Goal: Task Accomplishment & Management: Use online tool/utility

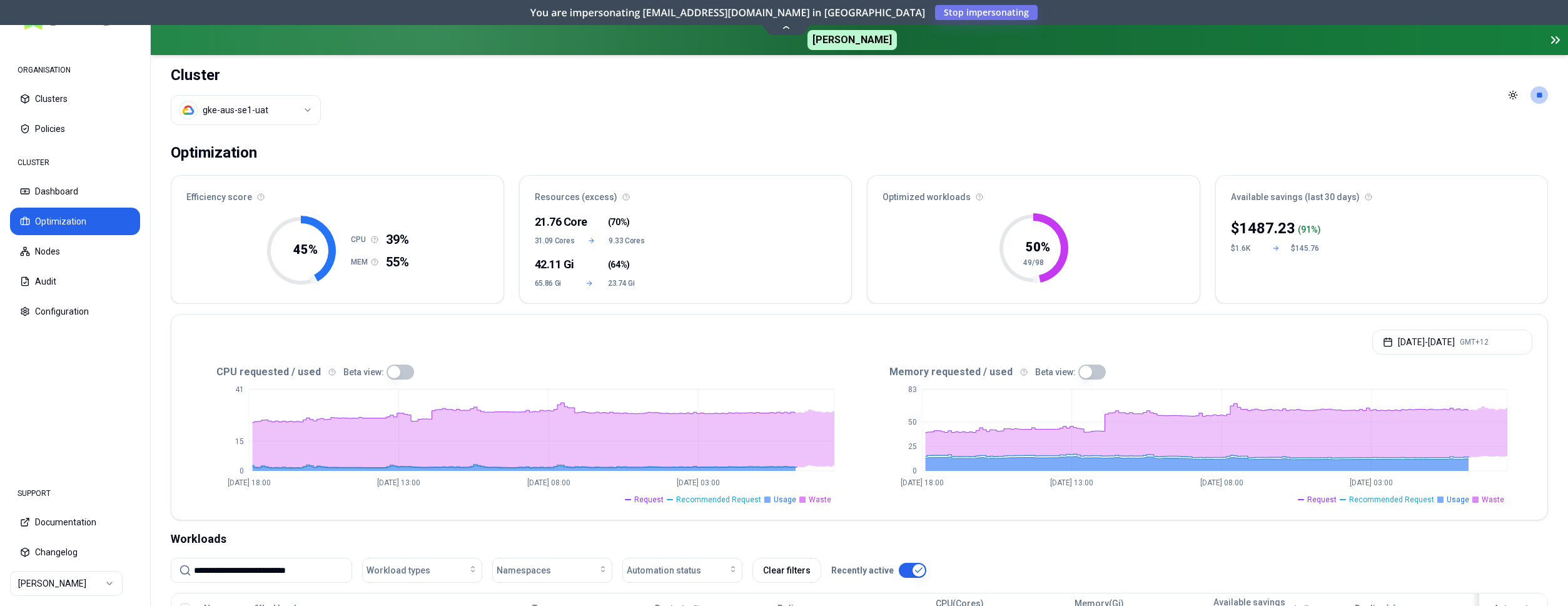
scroll to position [228, 0]
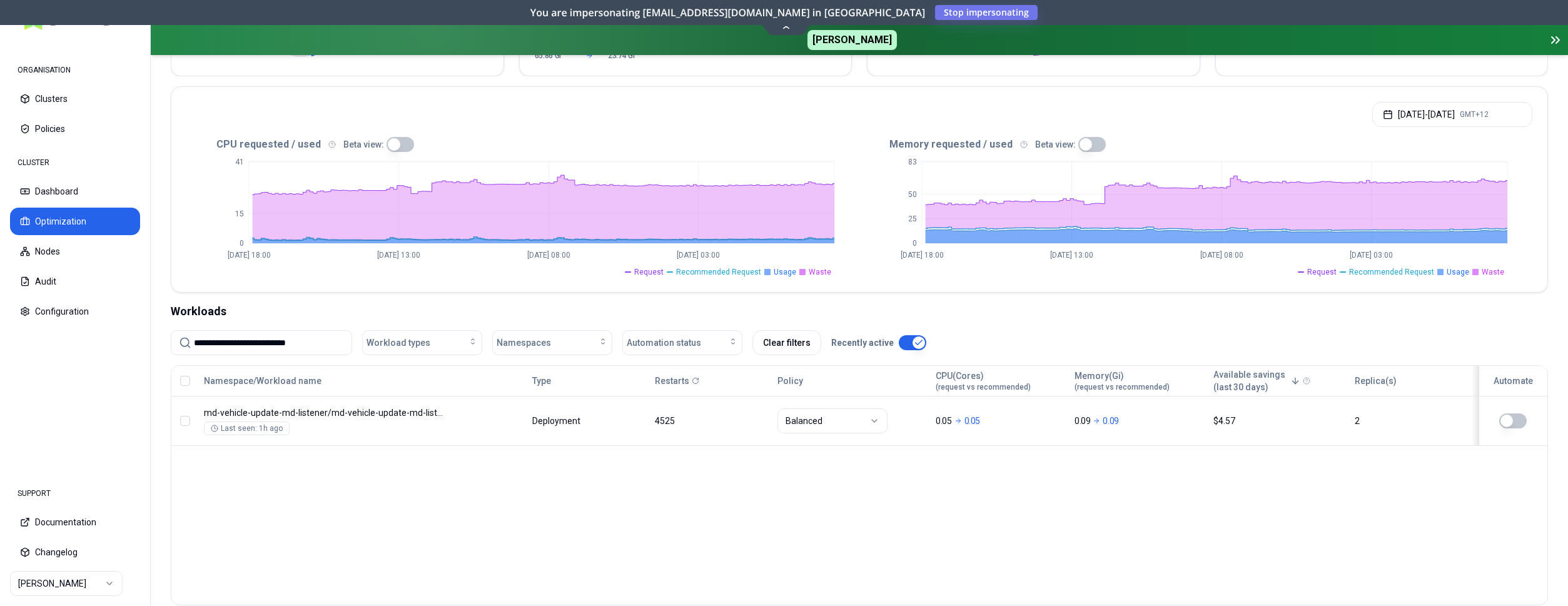
drag, startPoint x: 322, startPoint y: 337, endPoint x: 165, endPoint y: 345, distance: 157.2
click at [194, 344] on input "**********" at bounding box center [268, 343] width 150 height 23
paste input
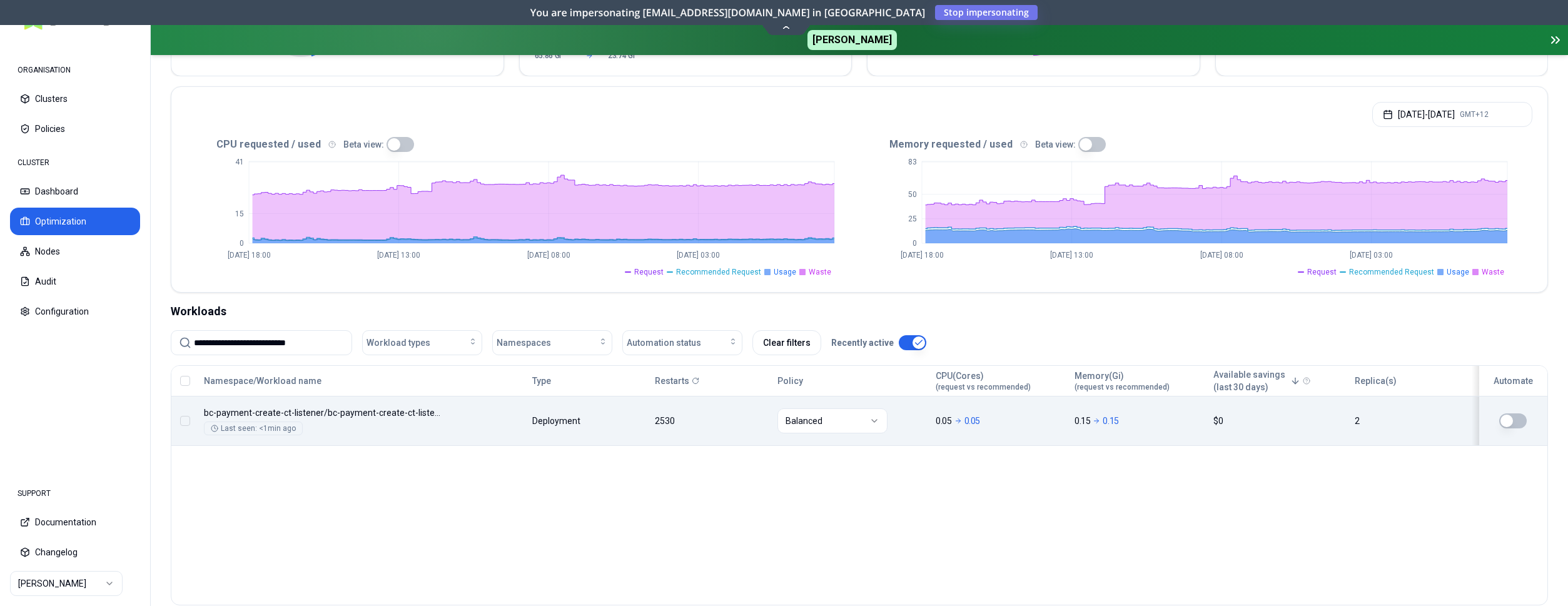
click at [1508, 419] on button "button" at bounding box center [1513, 421] width 27 height 15
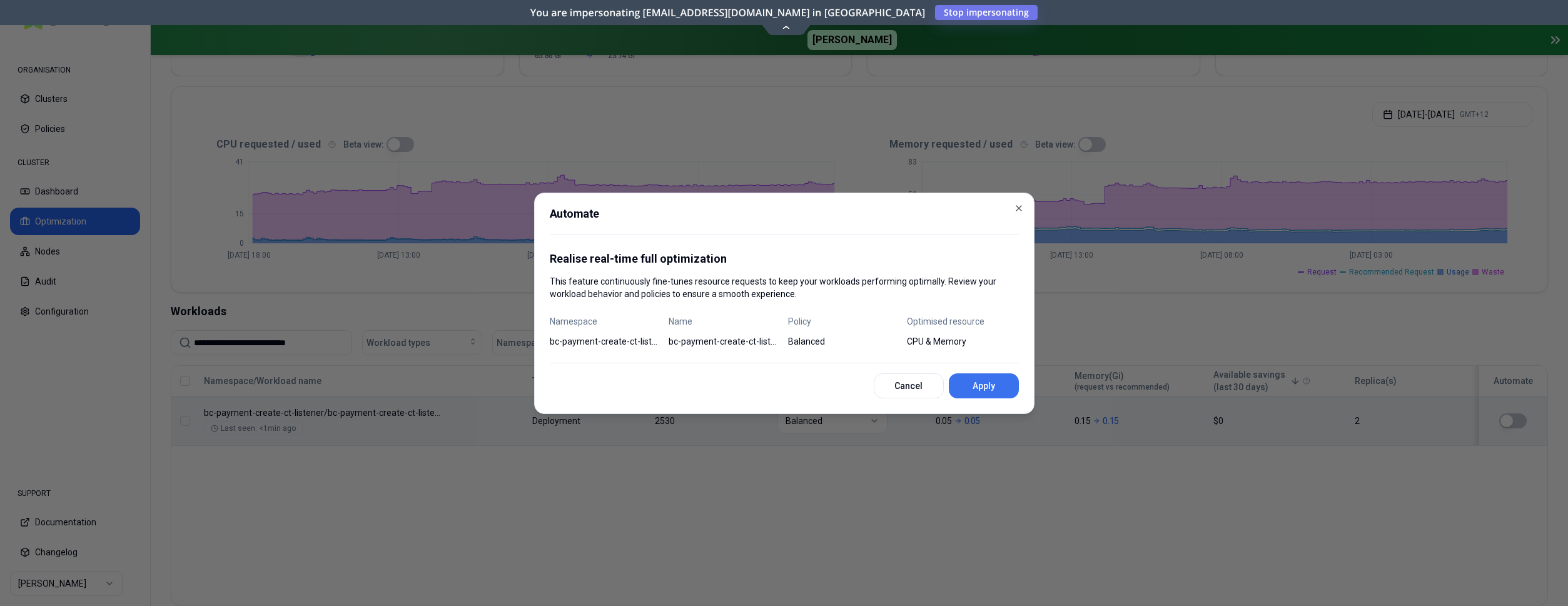
click at [999, 394] on button "Apply" at bounding box center [984, 386] width 70 height 25
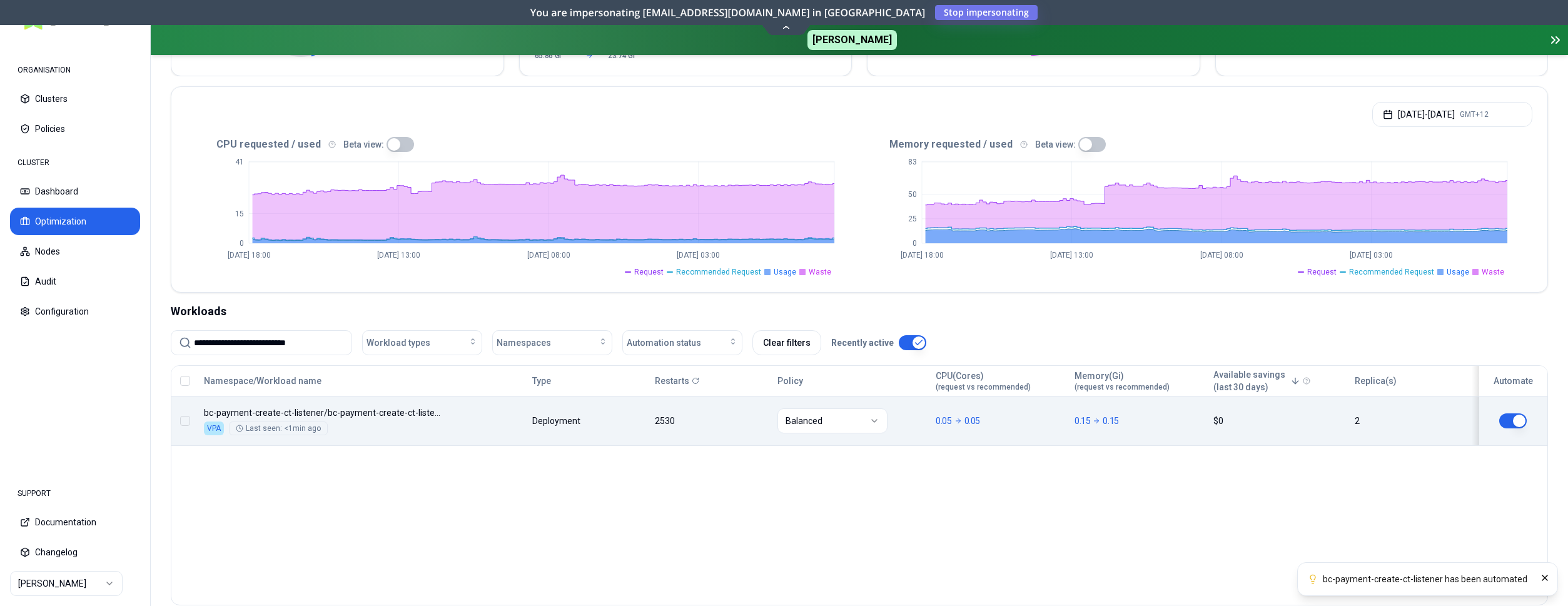
click at [1522, 423] on button "button" at bounding box center [1513, 421] width 27 height 15
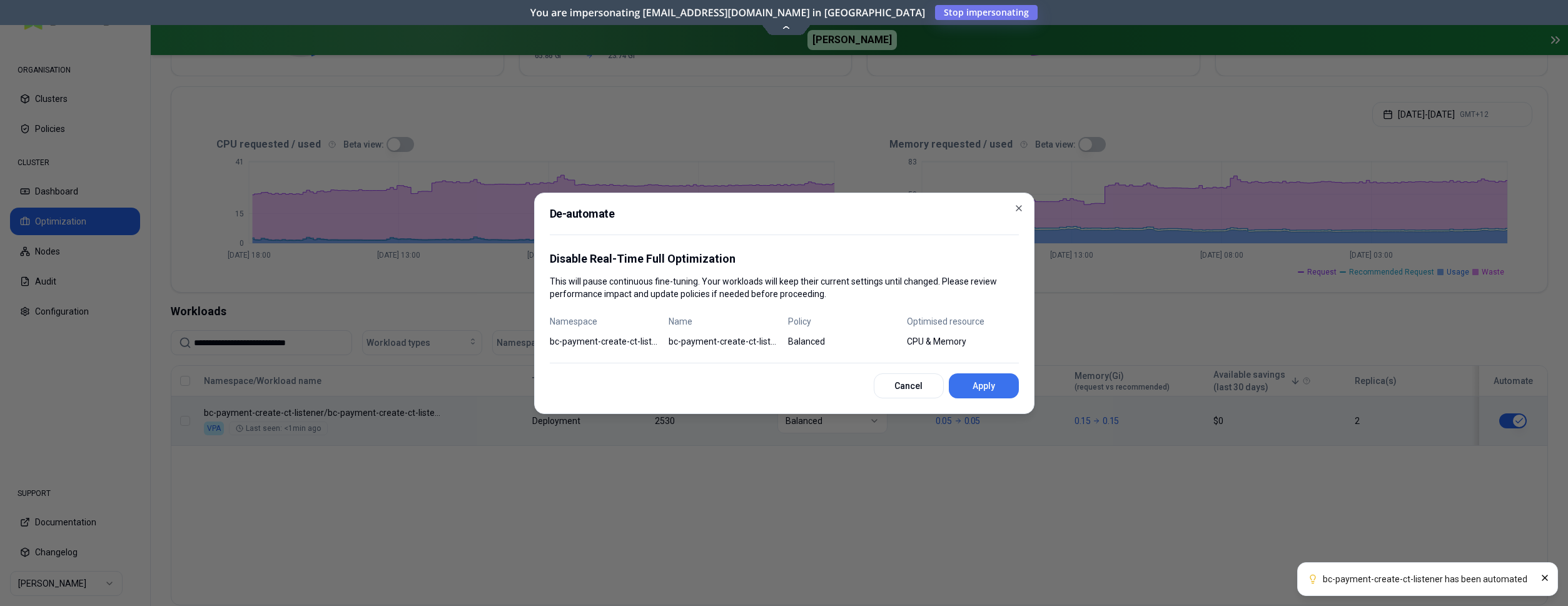
click at [963, 382] on button "Apply" at bounding box center [984, 386] width 70 height 25
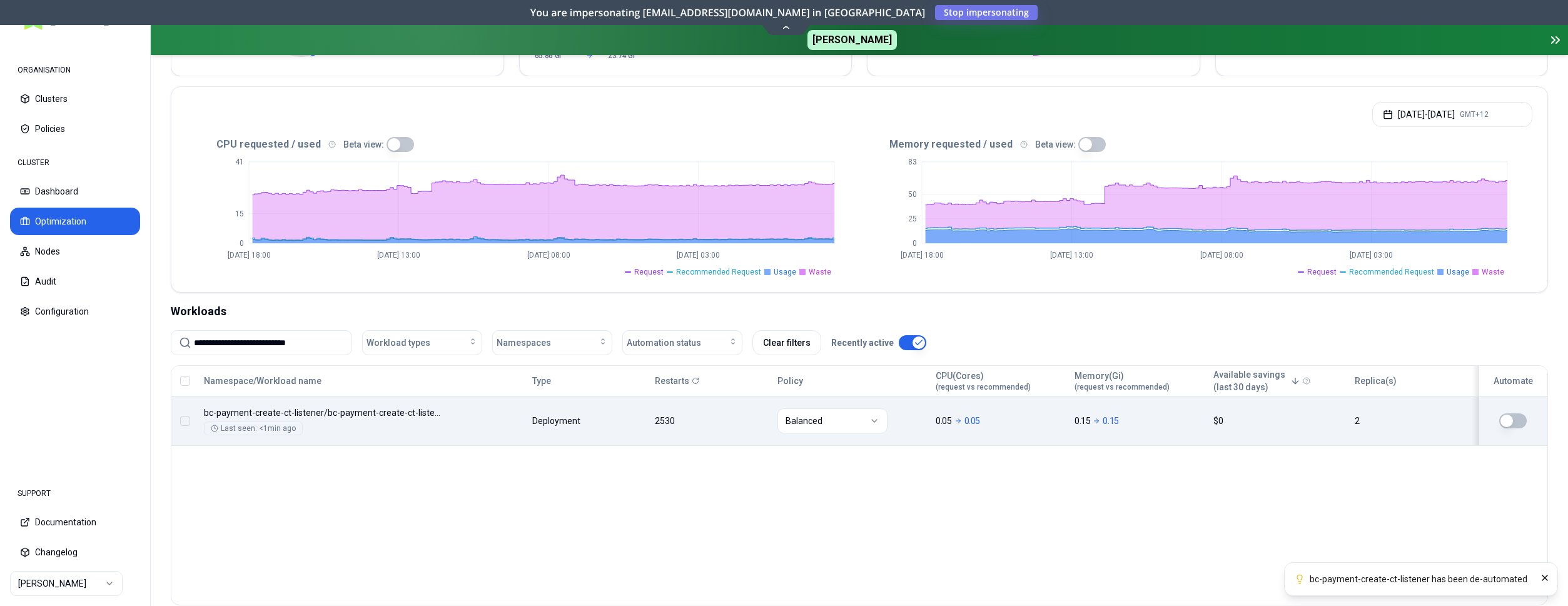
click at [321, 350] on input "**********" at bounding box center [268, 343] width 150 height 23
paste input
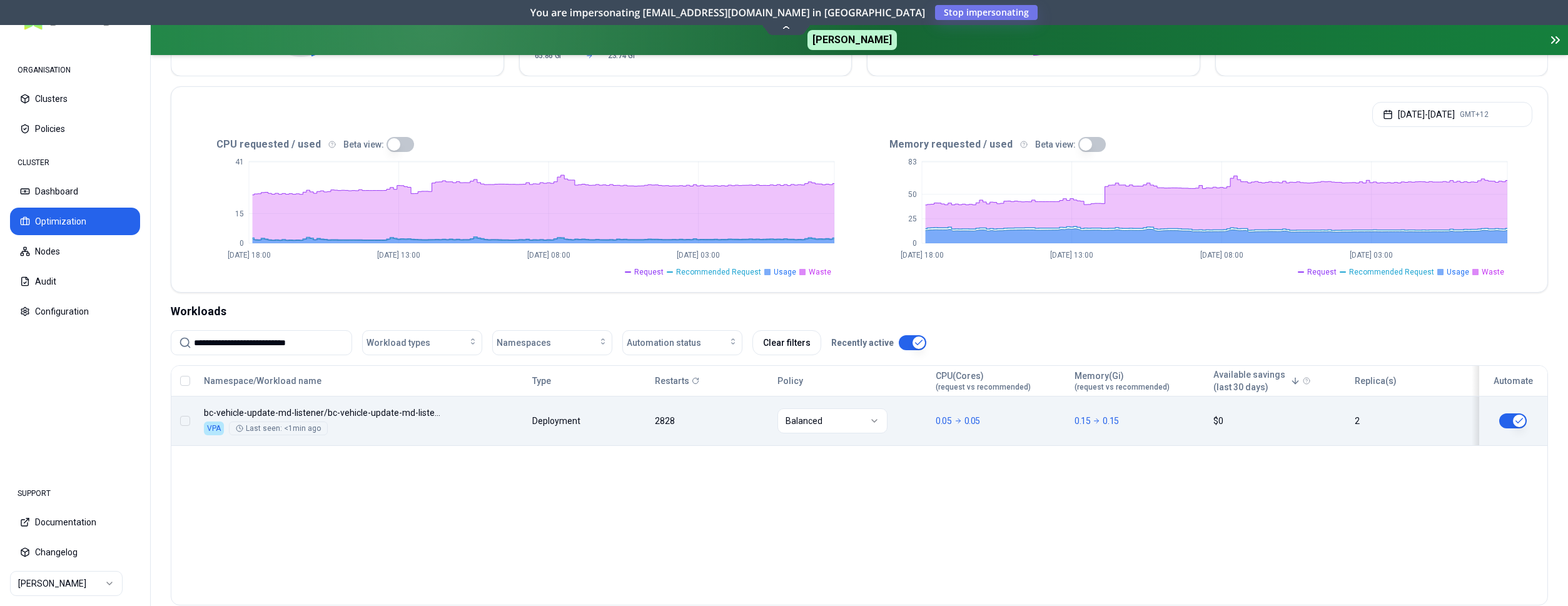
click at [1521, 420] on button "button" at bounding box center [1513, 421] width 27 height 15
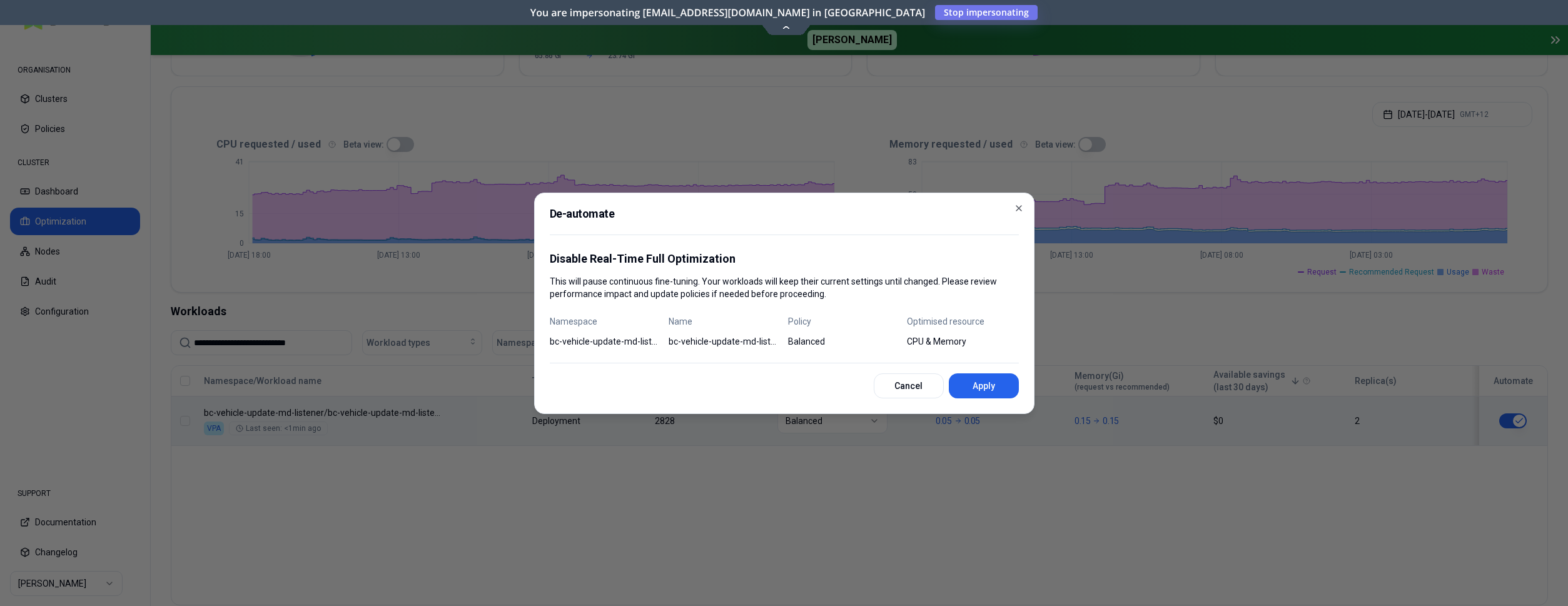
scroll to position [228, 0]
click at [985, 383] on button "Apply" at bounding box center [984, 386] width 70 height 25
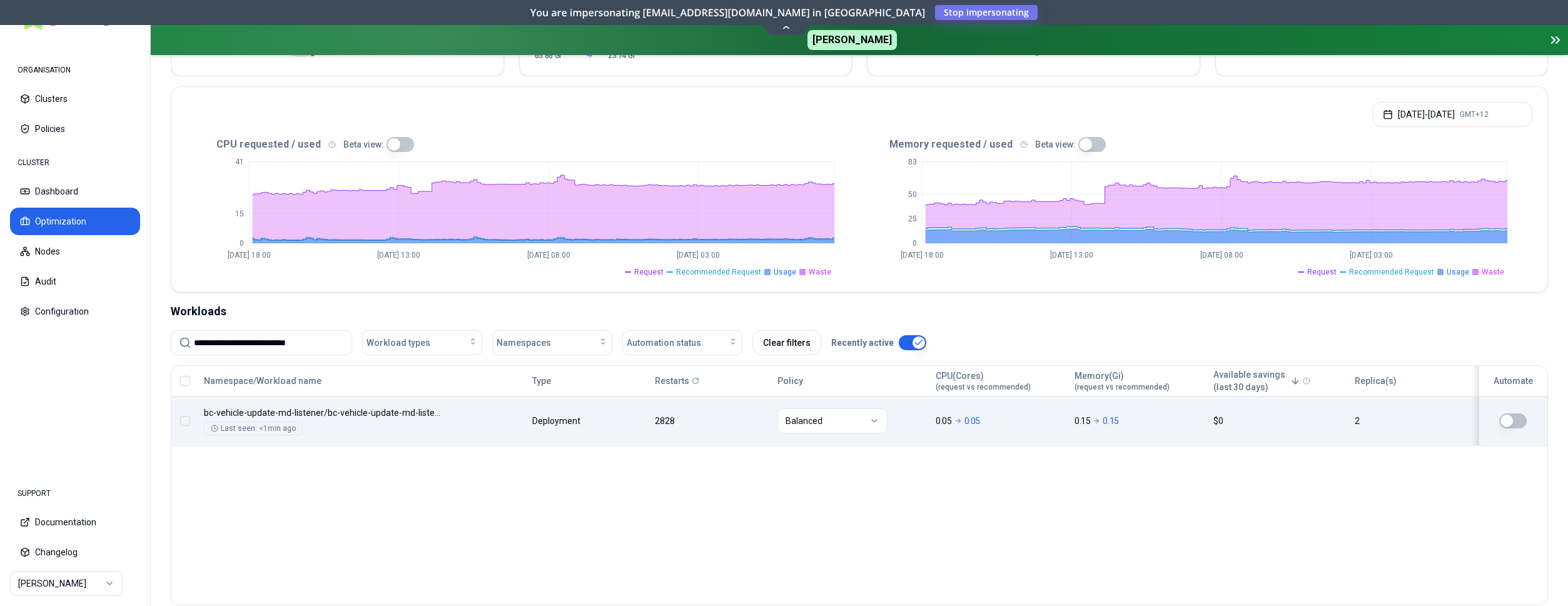
drag, startPoint x: 309, startPoint y: 338, endPoint x: 146, endPoint y: 337, distance: 163.0
click at [194, 337] on input "**********" at bounding box center [268, 343] width 150 height 23
paste input
click at [1510, 422] on button "button" at bounding box center [1512, 421] width 27 height 15
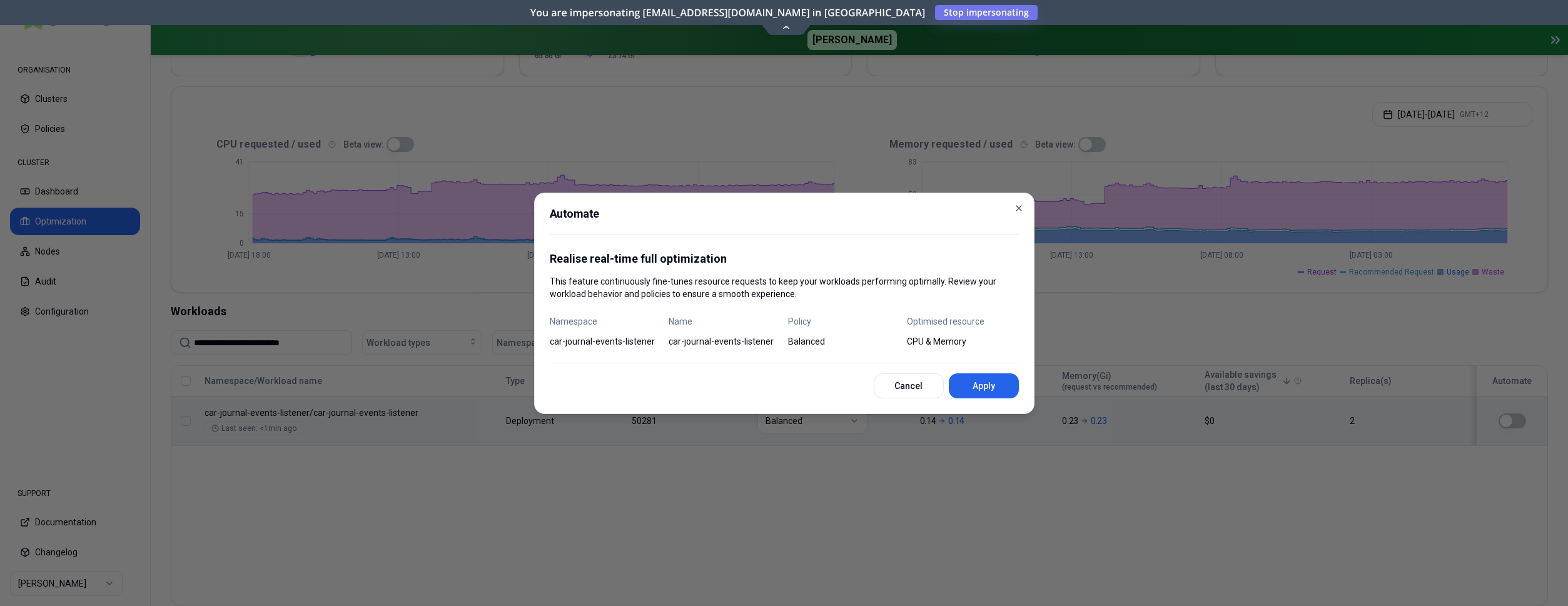
scroll to position [228, 0]
drag, startPoint x: 962, startPoint y: 384, endPoint x: 983, endPoint y: 385, distance: 21.0
click at [962, 384] on button "Apply" at bounding box center [984, 386] width 70 height 25
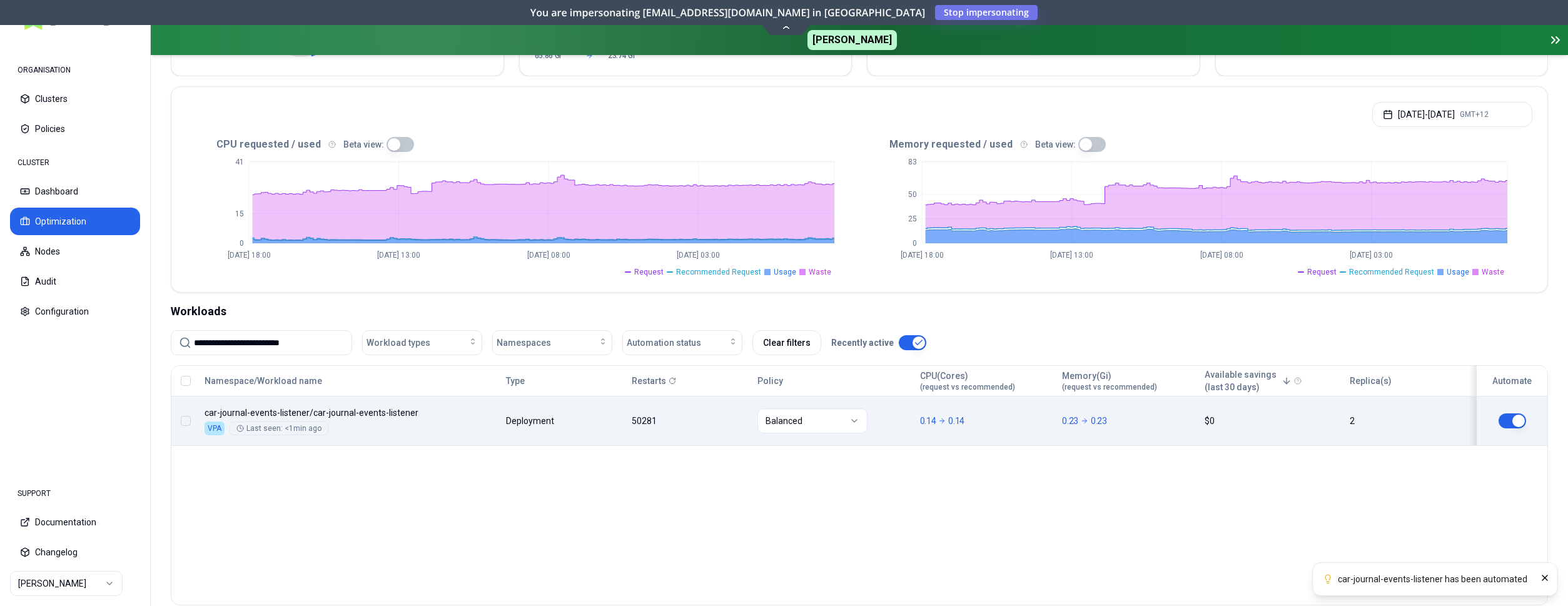
click at [1512, 419] on button "button" at bounding box center [1512, 421] width 27 height 15
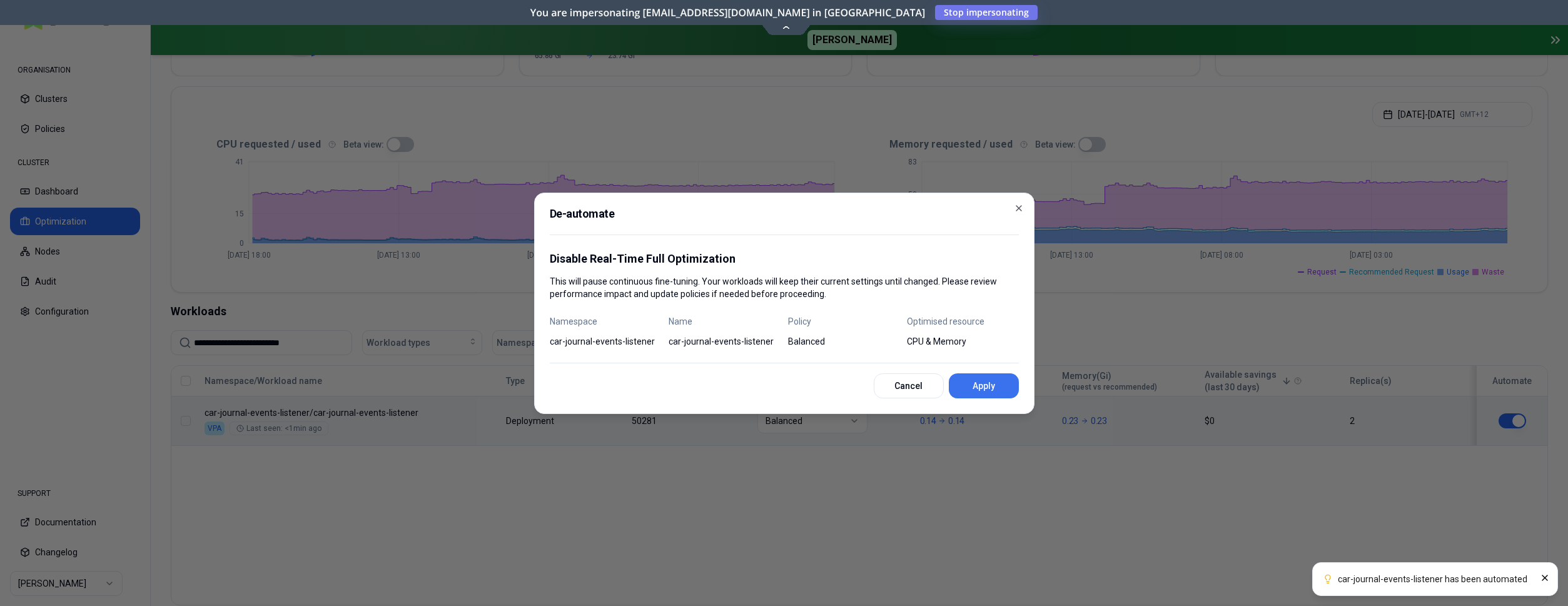
click at [987, 387] on button "Apply" at bounding box center [984, 386] width 70 height 25
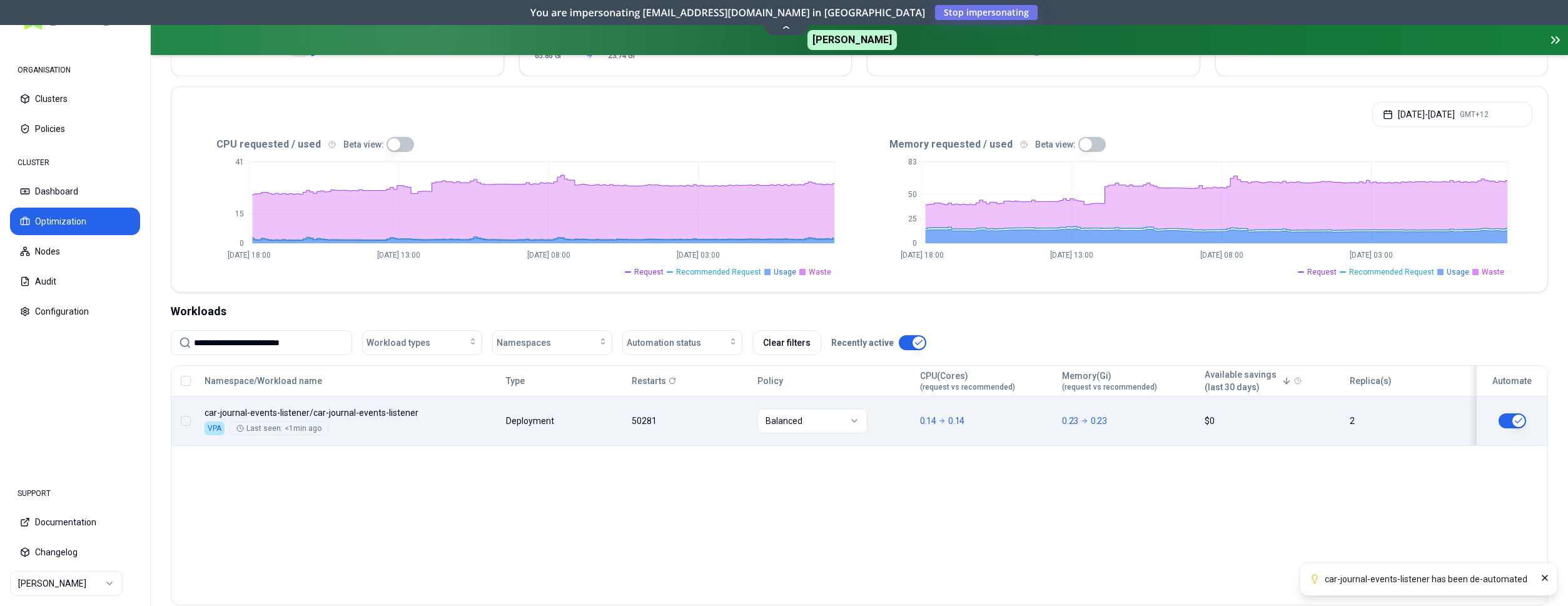
drag, startPoint x: 318, startPoint y: 344, endPoint x: 41, endPoint y: 334, distance: 277.2
click at [194, 333] on input "**********" at bounding box center [268, 343] width 150 height 23
paste input "**********"
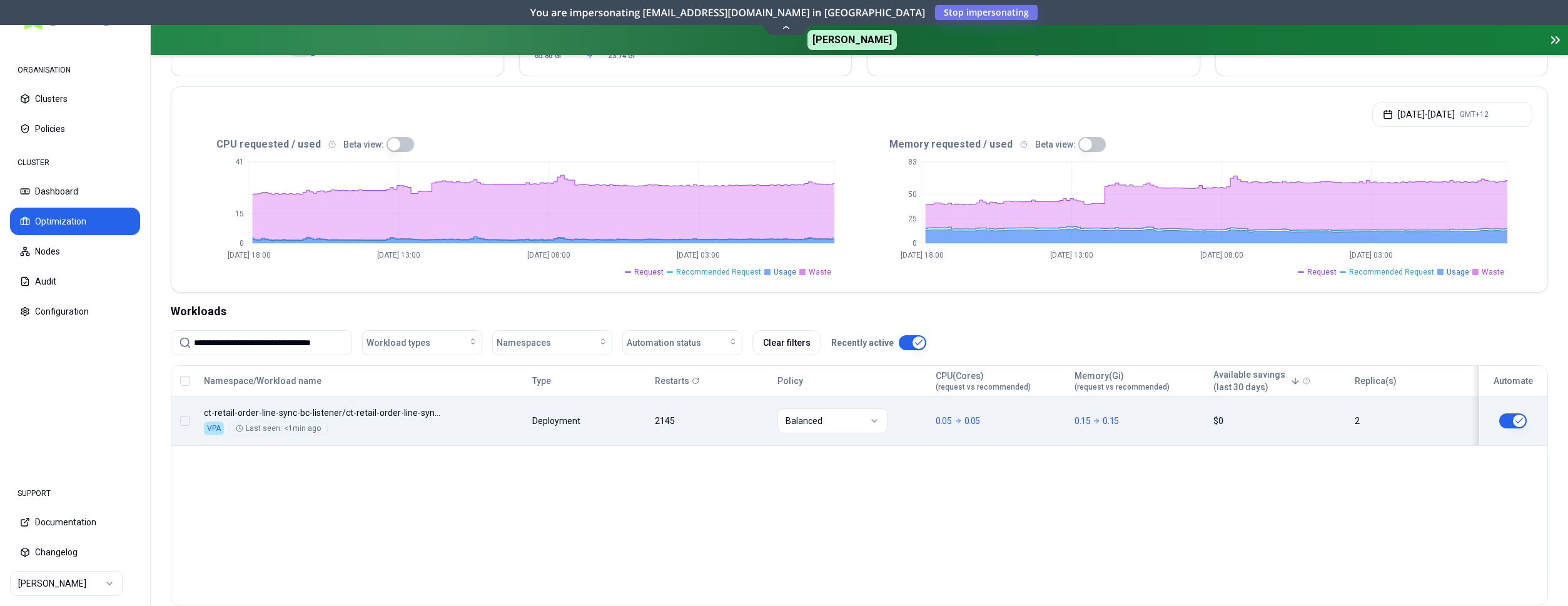
click at [1513, 424] on button "button" at bounding box center [1513, 421] width 27 height 15
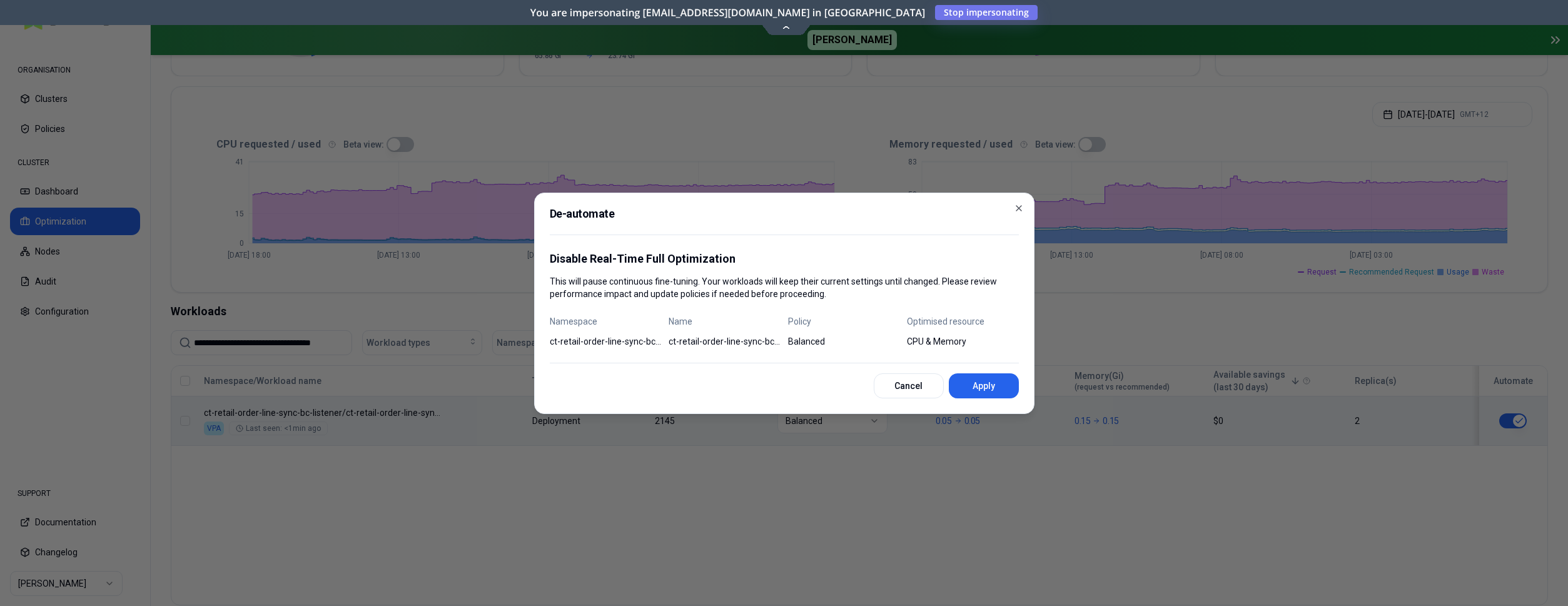
scroll to position [228, 0]
click at [972, 380] on button "Apply" at bounding box center [984, 386] width 70 height 25
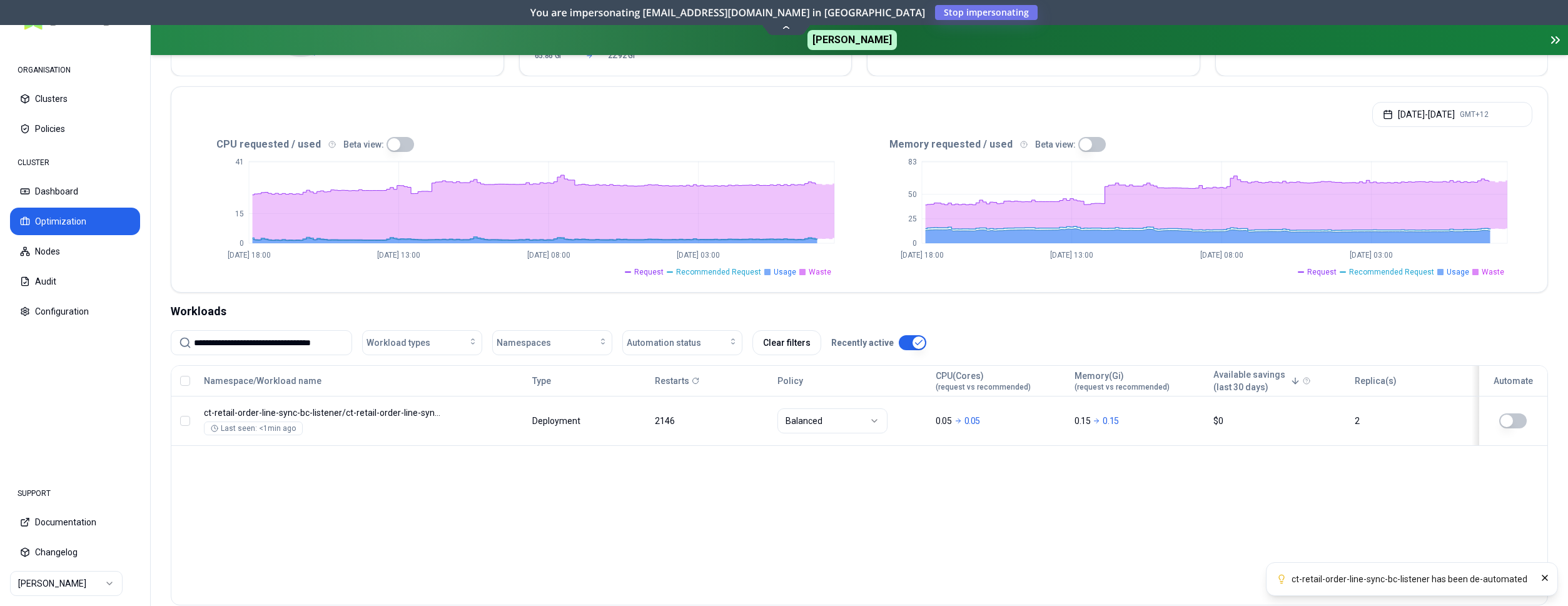
drag, startPoint x: 293, startPoint y: 341, endPoint x: 135, endPoint y: 340, distance: 158.0
click at [194, 340] on input "**********" at bounding box center [268, 343] width 150 height 23
paste input
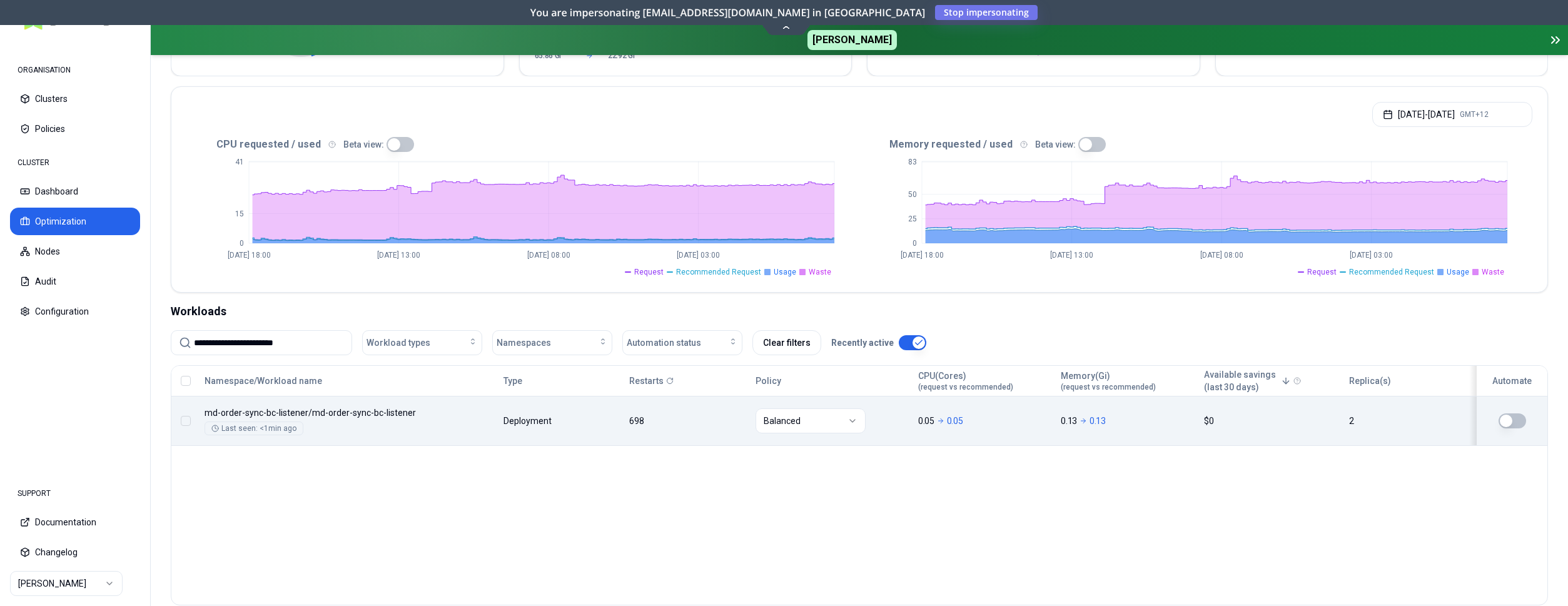
type input "**********"
click at [1507, 418] on button "button" at bounding box center [1512, 421] width 27 height 15
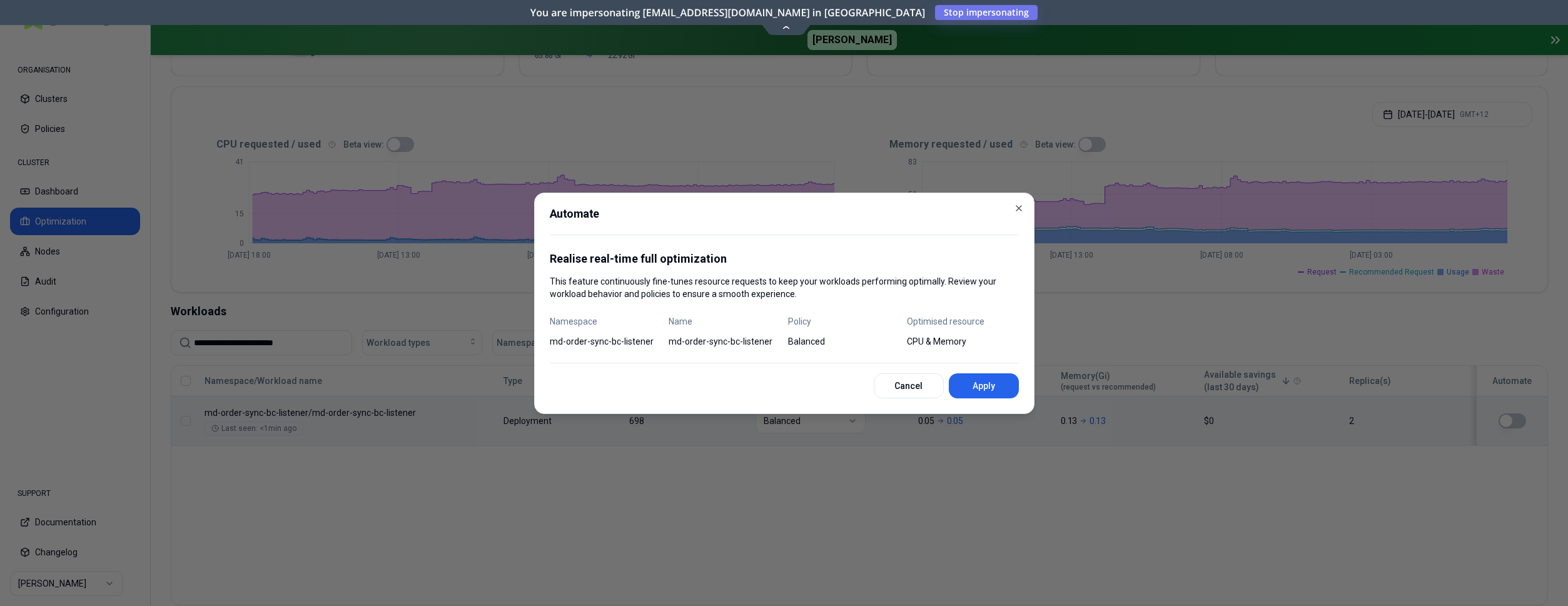
scroll to position [228, 0]
click at [980, 390] on button "Apply" at bounding box center [984, 386] width 70 height 25
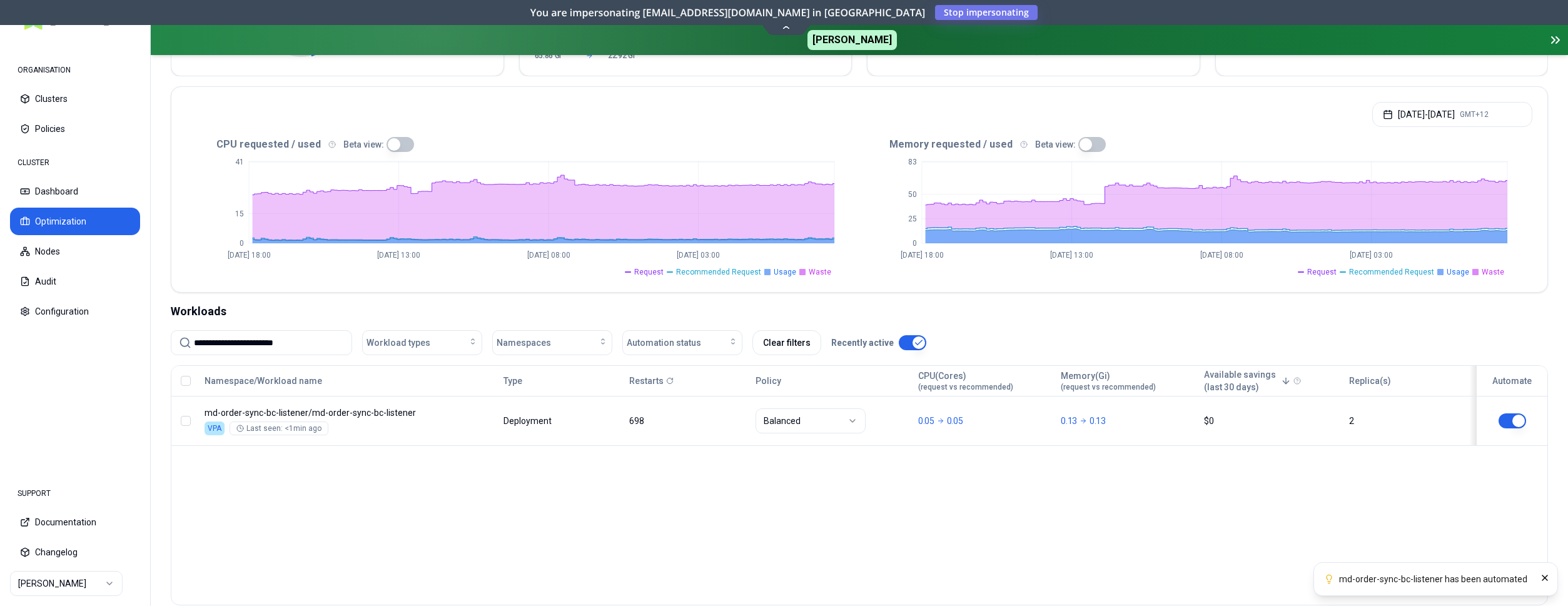
click at [1512, 421] on button "button" at bounding box center [1512, 421] width 27 height 15
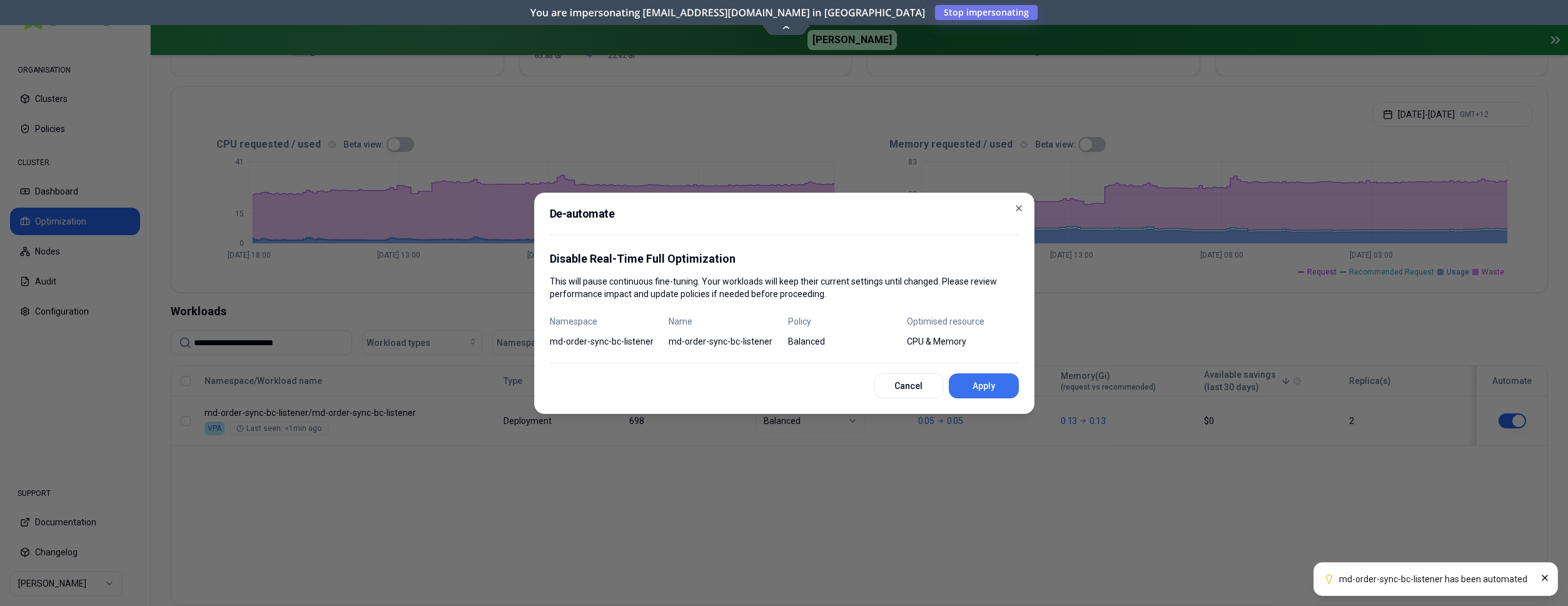
click at [992, 380] on button "Apply" at bounding box center [984, 386] width 70 height 25
